Goal: Contribute content: Contribute content

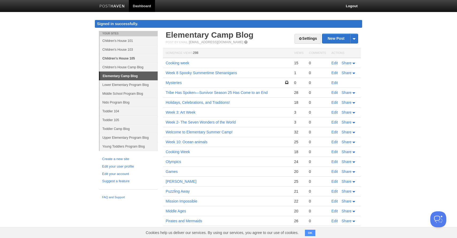
click at [110, 58] on link "Children's House 105" at bounding box center [129, 58] width 58 height 9
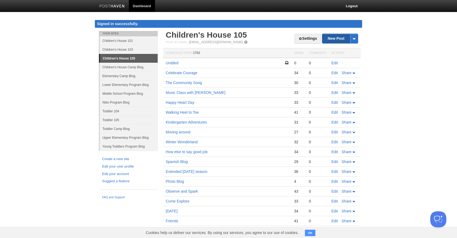
click at [332, 41] on link "New Post" at bounding box center [340, 38] width 36 height 9
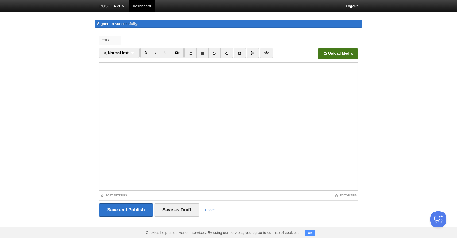
click at [335, 56] on input "file" at bounding box center [176, 54] width 405 height 27
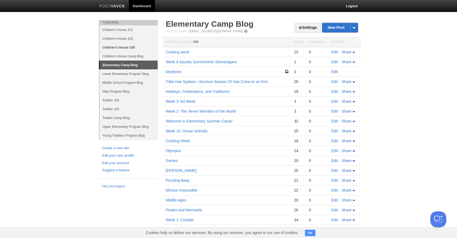
click at [114, 45] on link "Children's House 105" at bounding box center [129, 47] width 58 height 9
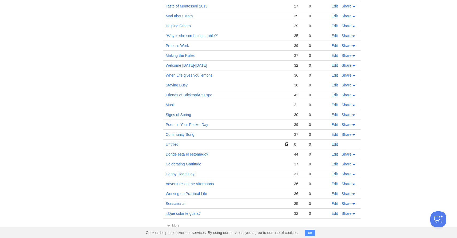
scroll to position [225, 0]
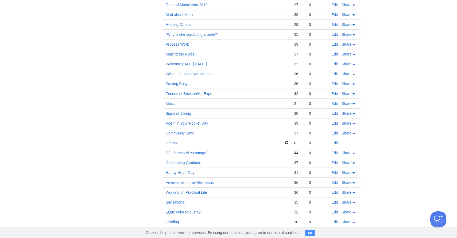
click at [309, 232] on button "OK" at bounding box center [310, 233] width 10 height 6
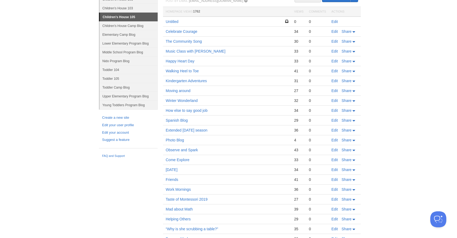
scroll to position [0, 0]
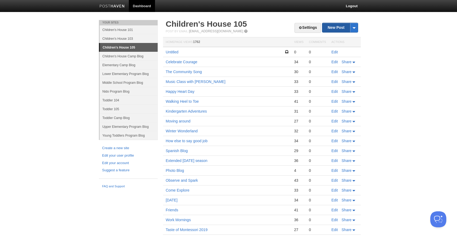
click at [336, 26] on link "New Post" at bounding box center [340, 27] width 36 height 9
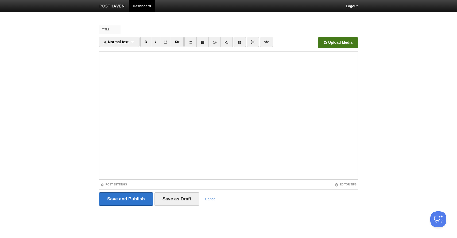
click at [324, 44] on input "file" at bounding box center [176, 43] width 405 height 27
click at [342, 39] on input "file" at bounding box center [176, 43] width 405 height 27
click at [333, 43] on input "file" at bounding box center [176, 43] width 405 height 27
click at [334, 39] on input "file" at bounding box center [176, 43] width 405 height 27
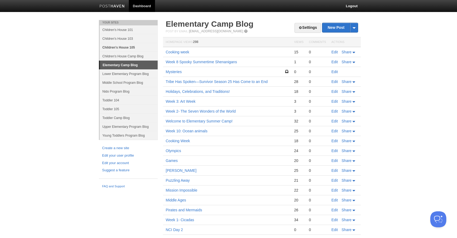
click at [115, 48] on link "Children's House 105" at bounding box center [129, 47] width 58 height 9
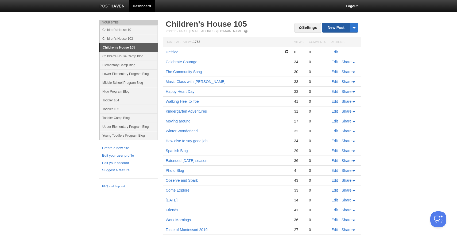
click at [332, 25] on link "New Post" at bounding box center [340, 27] width 36 height 9
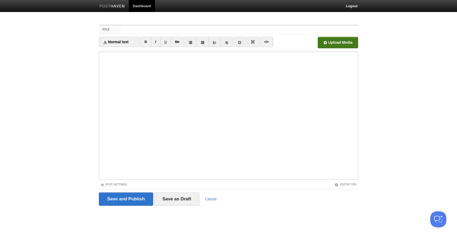
click at [334, 41] on input "file" at bounding box center [176, 43] width 405 height 27
